Goal: Check status: Check status

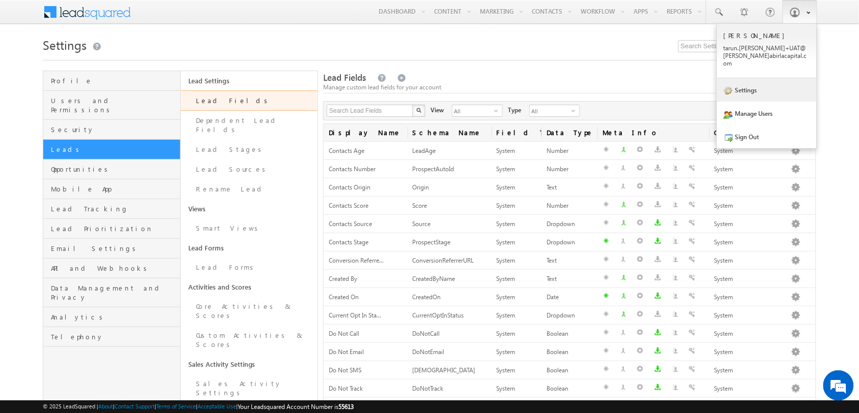
click at [775, 78] on link "Settings" at bounding box center [767, 89] width 100 height 23
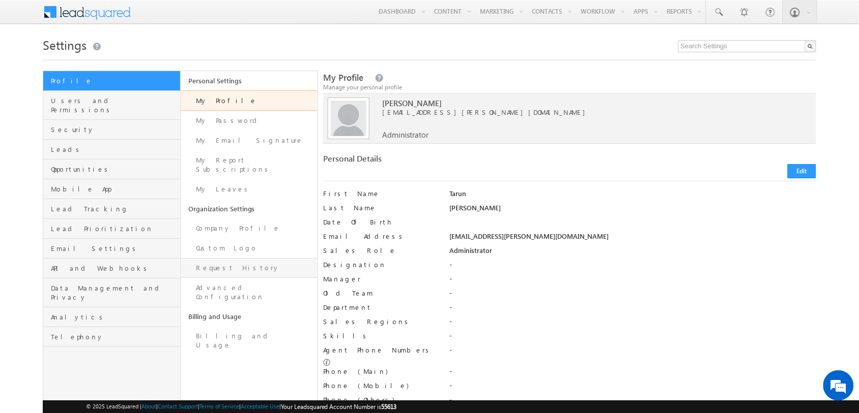
click at [246, 263] on link "Request History" at bounding box center [249, 268] width 137 height 20
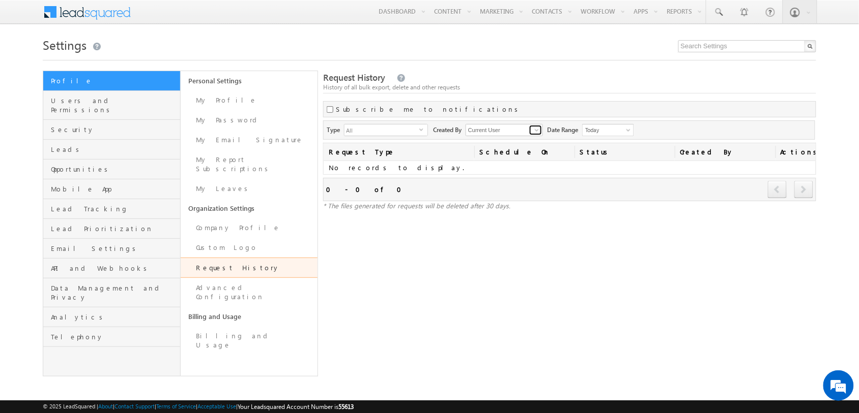
click at [541, 134] on span at bounding box center [537, 130] width 8 height 8
click at [517, 145] on link "Any" at bounding box center [504, 142] width 78 height 12
type input "Any"
click at [624, 130] on span "Today" at bounding box center [606, 130] width 48 height 9
click at [618, 168] on link "[DATE]" at bounding box center [613, 166] width 51 height 9
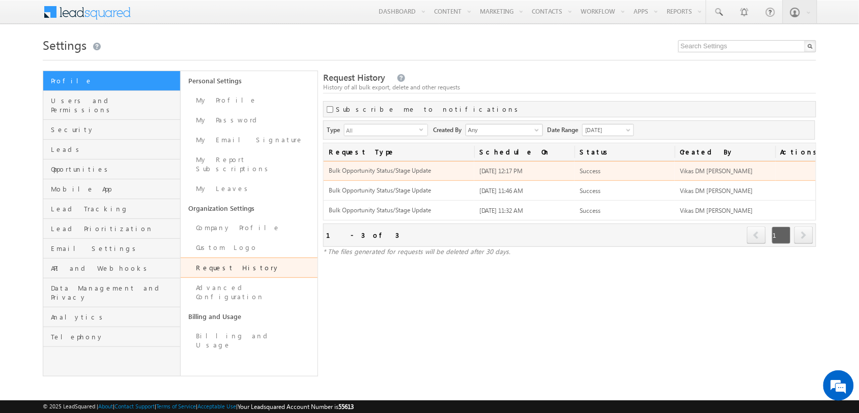
click at [803, 174] on td at bounding box center [795, 171] width 40 height 20
click at [800, 175] on td at bounding box center [795, 171] width 40 height 20
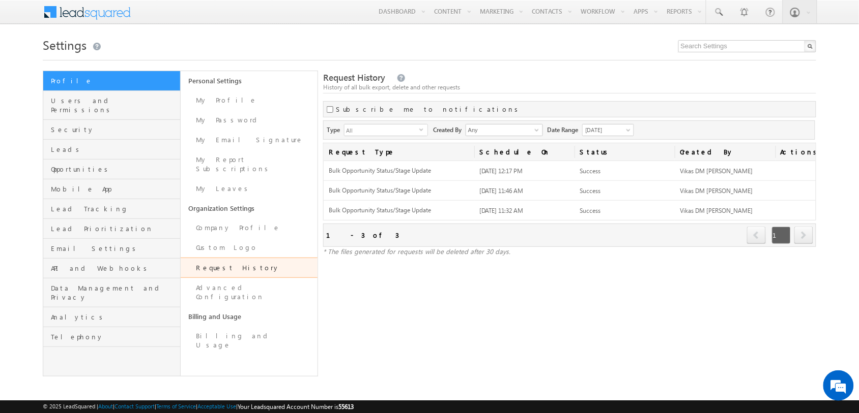
click at [801, 234] on span "next" at bounding box center [803, 235] width 19 height 17
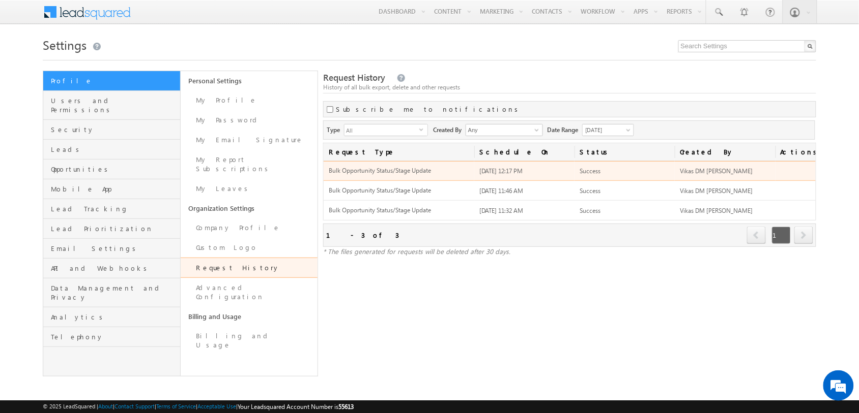
click at [806, 174] on td at bounding box center [795, 171] width 40 height 20
drag, startPoint x: 532, startPoint y: 176, endPoint x: 481, endPoint y: 171, distance: 51.6
click at [481, 171] on span "[DATE] 12:17 PM" at bounding box center [501, 171] width 44 height 8
drag, startPoint x: 538, startPoint y: 174, endPoint x: 479, endPoint y: 167, distance: 59.0
click at [479, 167] on td "[DATE] 12:17 PM" at bounding box center [524, 171] width 100 height 20
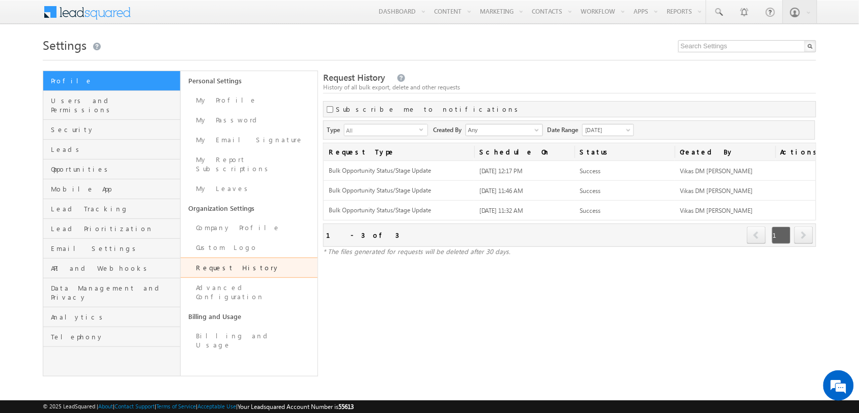
click at [675, 101] on div "Request History History of all bulk export, delete and other requests Subscribe…" at bounding box center [569, 224] width 493 height 306
